Goal: Find specific page/section: Find specific page/section

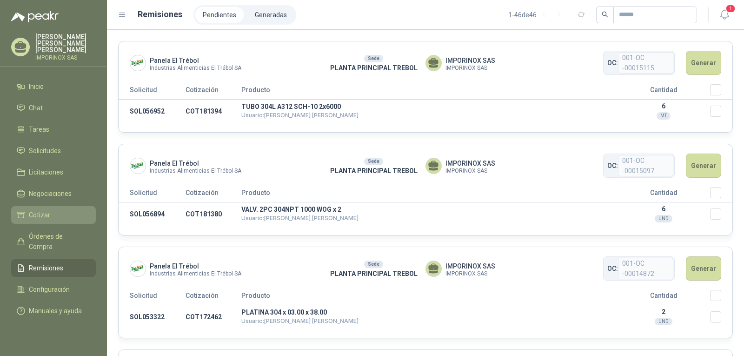
click at [42, 210] on span "Cotizar" at bounding box center [39, 215] width 21 height 10
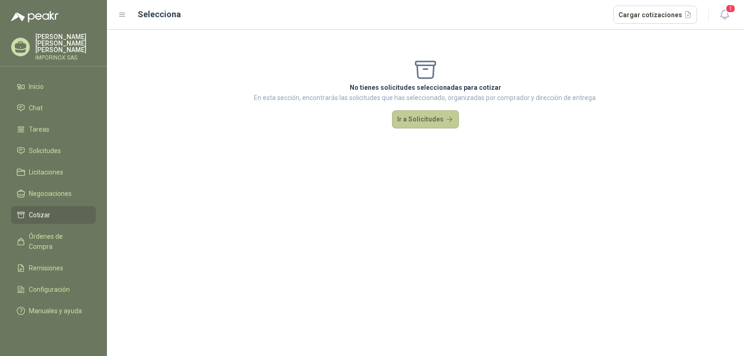
click at [412, 117] on button "Ir a Solicitudes" at bounding box center [425, 119] width 67 height 19
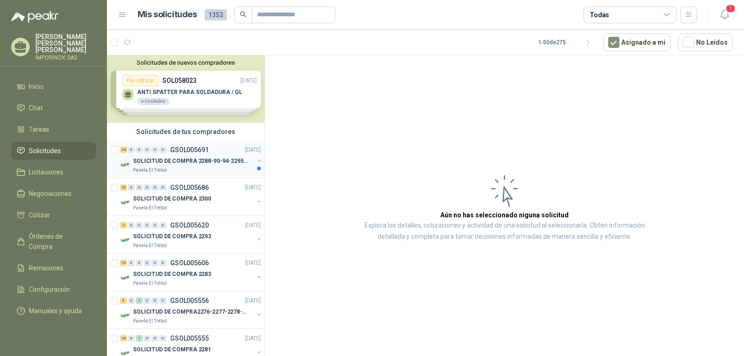
click at [205, 156] on div "SOLICITUD DE COMPRA 2288-90-94-2295-96-2301-02-04" at bounding box center [193, 160] width 120 height 11
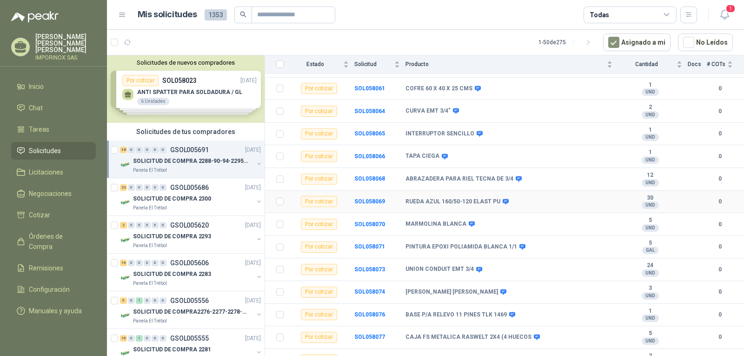
scroll to position [679, 0]
